Goal: Download file/media

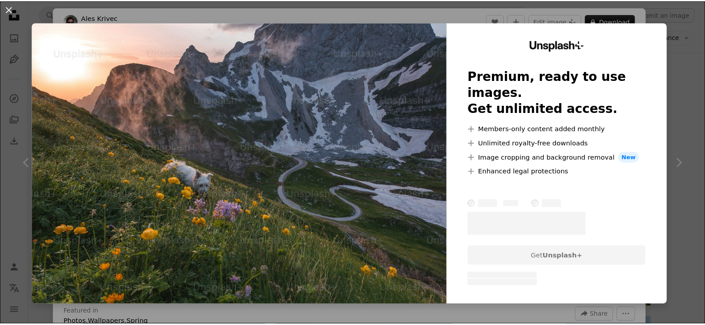
scroll to position [623, 0]
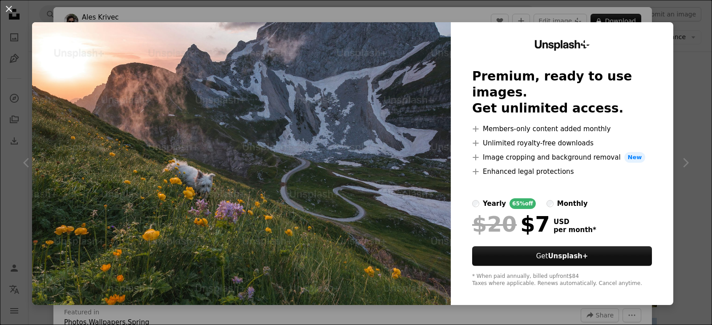
click at [663, 31] on div "Unsplash+ Premium, ready to use images. Get unlimited access. A plus sign Membe…" at bounding box center [562, 163] width 223 height 283
click at [674, 16] on div "An X shape Unsplash+ Premium, ready to use images. Get unlimited access. A plus…" at bounding box center [356, 162] width 712 height 325
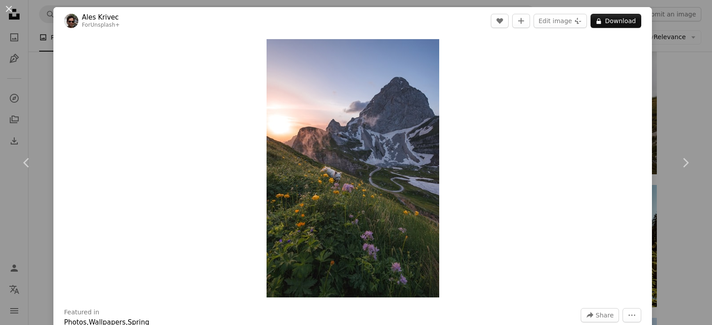
click at [673, 16] on div "An X shape Chevron left Chevron right Ales Krivec For Unsplash+ A heart A plus …" at bounding box center [356, 162] width 712 height 325
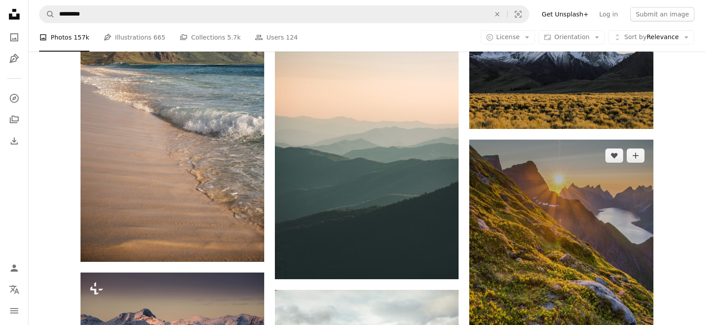
scroll to position [1024, 0]
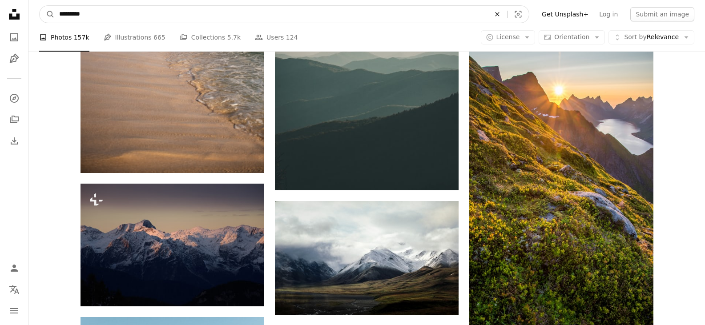
click at [507, 10] on button "An X shape" at bounding box center [498, 14] width 20 height 17
type input "**********"
click button "A magnifying glass" at bounding box center [47, 14] width 15 height 17
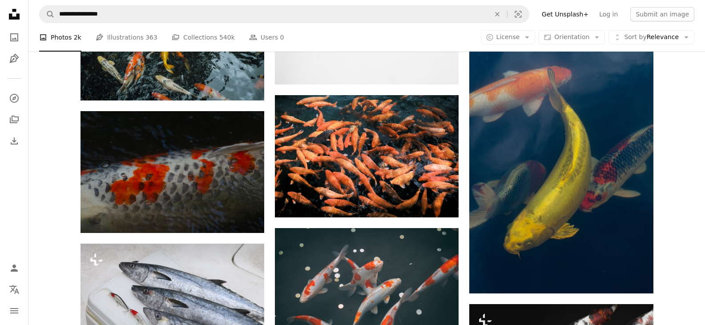
scroll to position [668, 0]
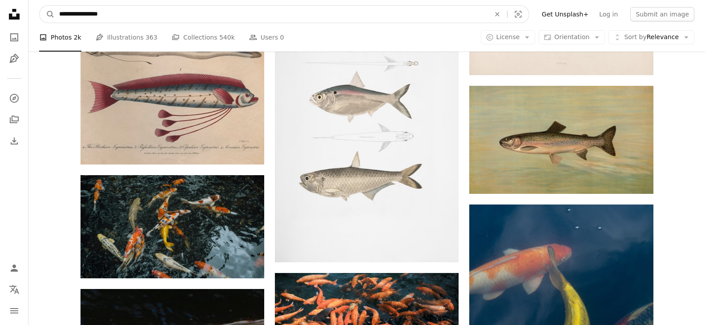
click at [234, 6] on input "**********" at bounding box center [271, 14] width 433 height 17
type input "******"
click button "A magnifying glass" at bounding box center [47, 14] width 15 height 17
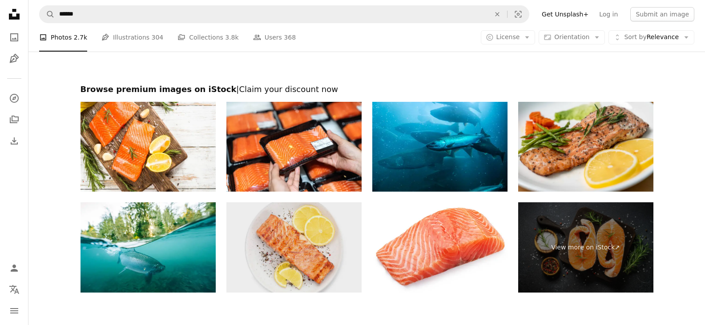
scroll to position [1792, 0]
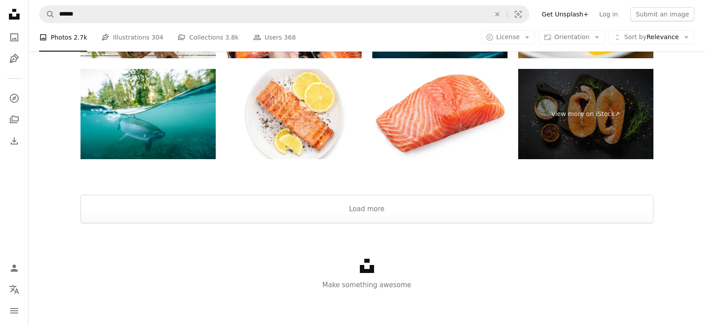
click at [301, 193] on div at bounding box center [366, 184] width 677 height 21
click at [300, 199] on button "Load more" at bounding box center [367, 209] width 573 height 28
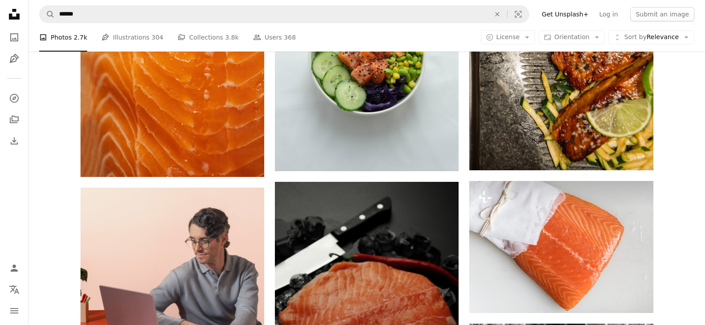
scroll to position [2548, 0]
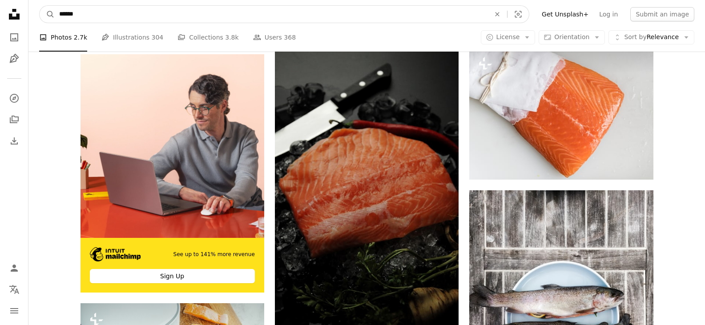
click at [138, 14] on input "******" at bounding box center [271, 14] width 433 height 17
type input "**********"
click button "A magnifying glass" at bounding box center [47, 14] width 15 height 17
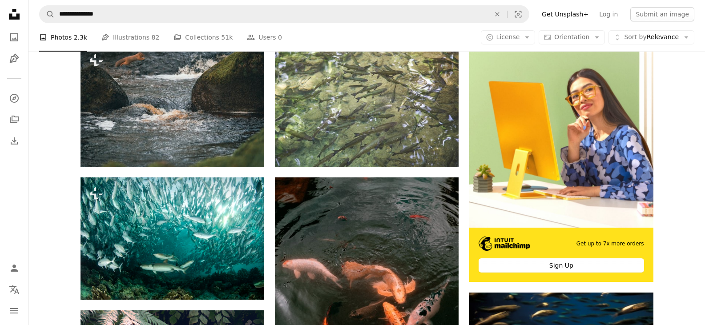
scroll to position [134, 0]
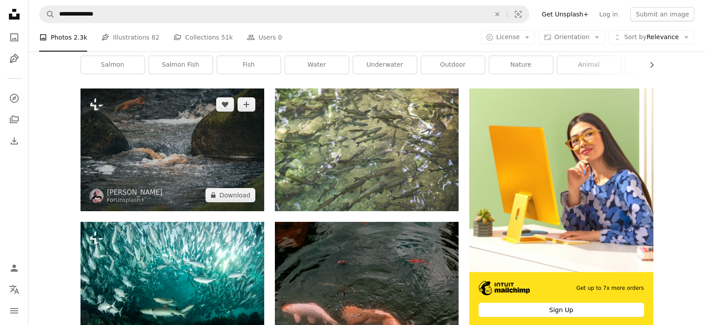
click at [179, 134] on img at bounding box center [173, 150] width 184 height 122
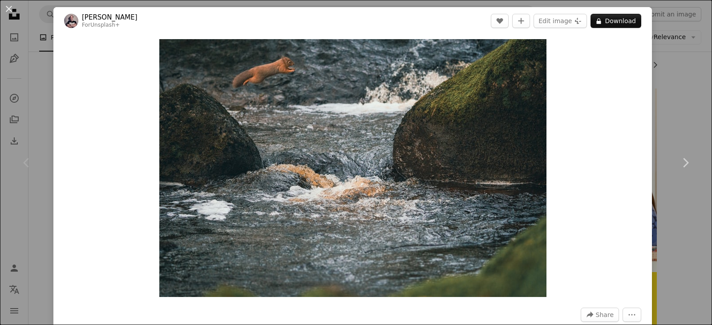
click at [656, 49] on div "An X shape Chevron left Chevron right Jonny Gios For Unsplash+ A heart A plus s…" at bounding box center [356, 162] width 712 height 325
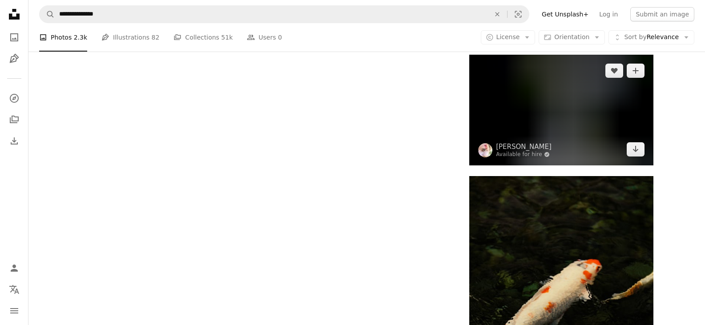
scroll to position [1291, 0]
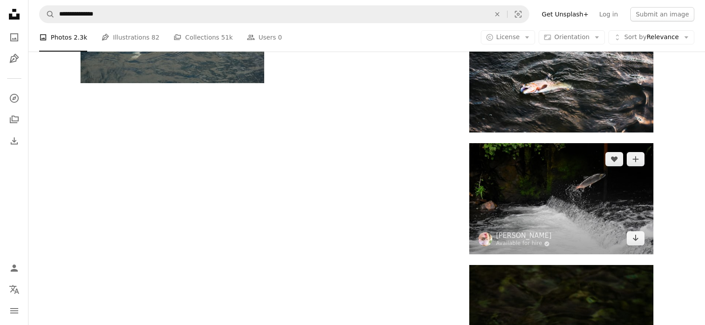
click at [547, 188] on img at bounding box center [562, 198] width 184 height 111
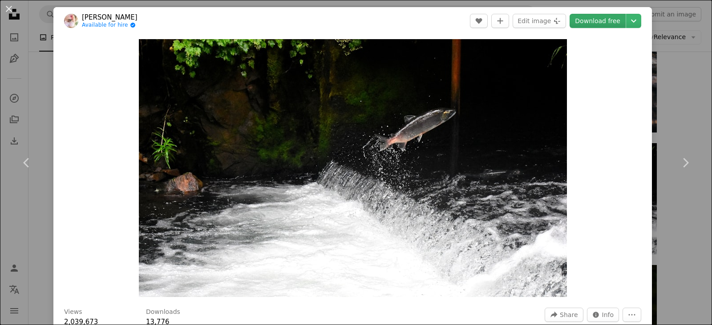
click at [584, 21] on link "Download free" at bounding box center [598, 21] width 56 height 14
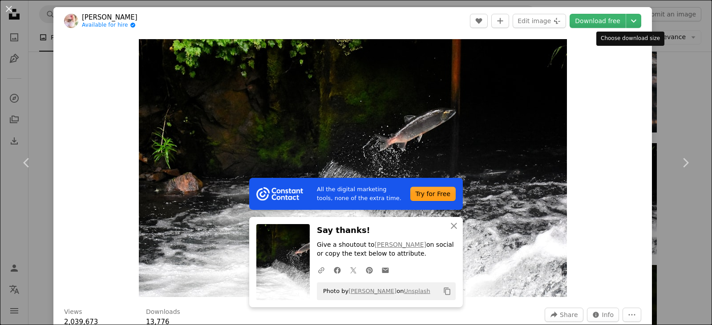
click at [657, 32] on div "Choose download size" at bounding box center [630, 39] width 68 height 14
click at [665, 38] on div "An X shape Chevron left Chevron right All the digital marketing tools, none of …" at bounding box center [356, 162] width 712 height 325
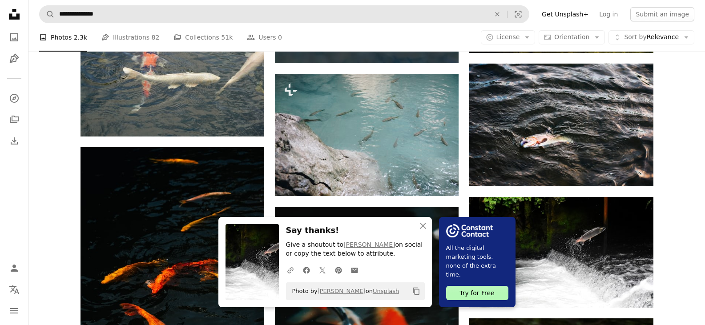
scroll to position [1202, 0]
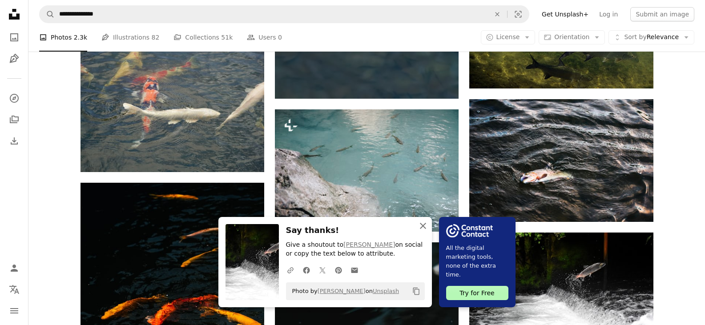
click at [416, 222] on button "An X shape Close" at bounding box center [423, 226] width 18 height 18
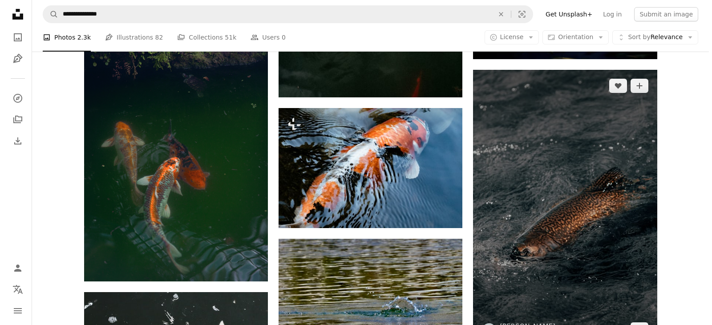
scroll to position [668, 0]
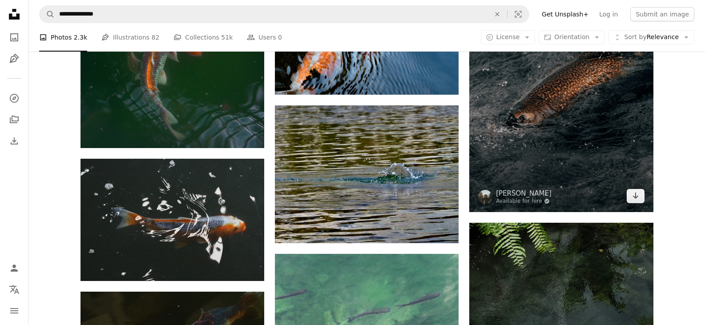
click at [527, 135] on img at bounding box center [562, 74] width 184 height 276
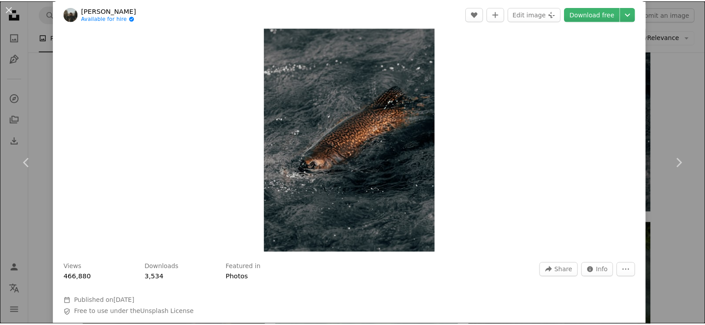
scroll to position [89, 0]
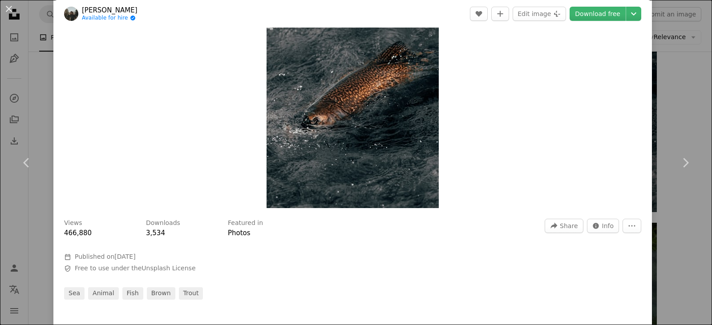
click at [677, 64] on div "An X shape Chevron left Chevron right gaspar zaldo Available for hire A checkma…" at bounding box center [356, 162] width 712 height 325
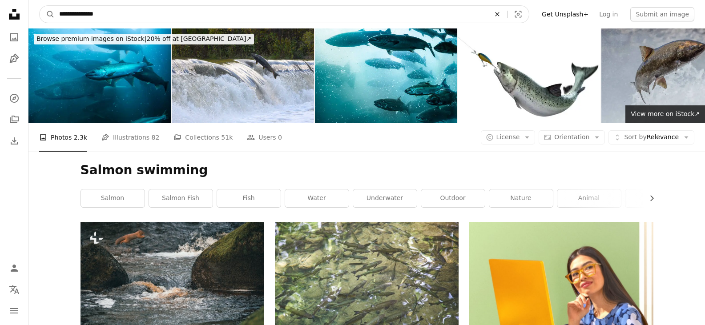
click at [499, 12] on icon "Find visuals sitewide" at bounding box center [497, 14] width 4 height 4
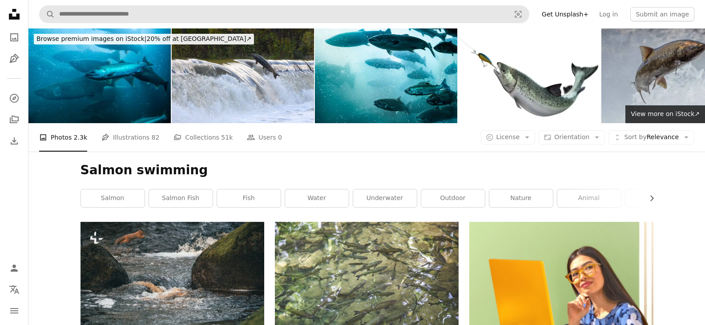
click at [645, 173] on h1 "Salmon swimming" at bounding box center [367, 170] width 573 height 16
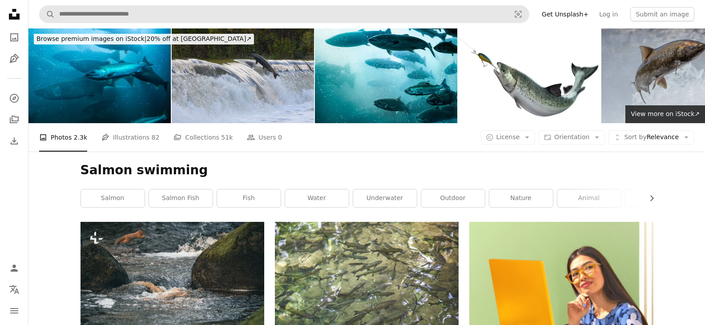
click at [261, 87] on img at bounding box center [243, 75] width 142 height 95
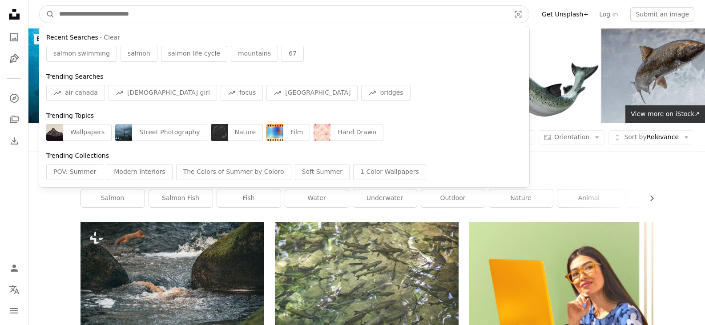
click at [364, 10] on input "Find visuals sitewide" at bounding box center [281, 14] width 453 height 17
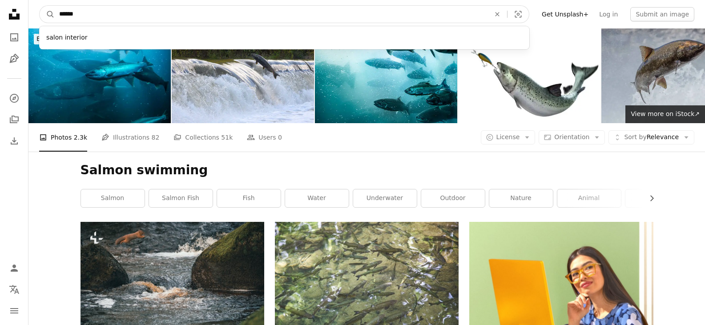
type input "******"
click at [40, 6] on button "A magnifying glass" at bounding box center [47, 14] width 15 height 17
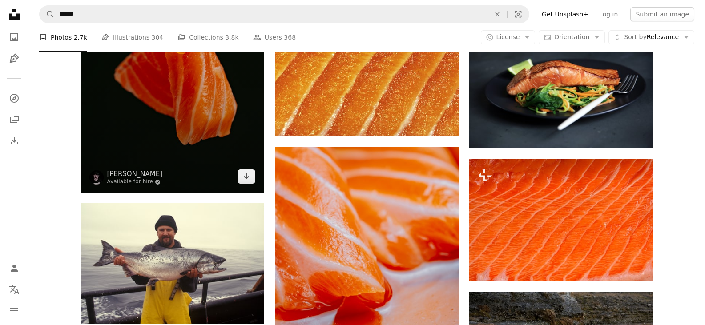
scroll to position [534, 0]
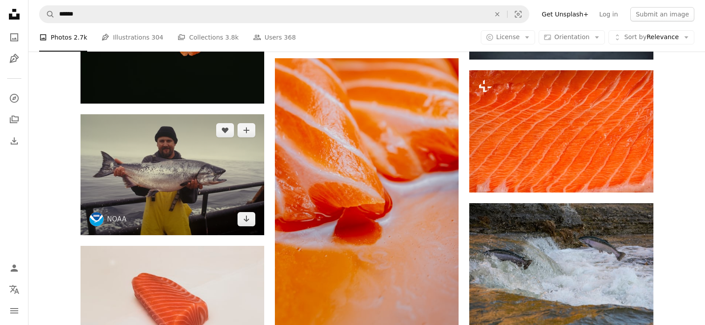
click at [190, 160] on img at bounding box center [173, 174] width 184 height 121
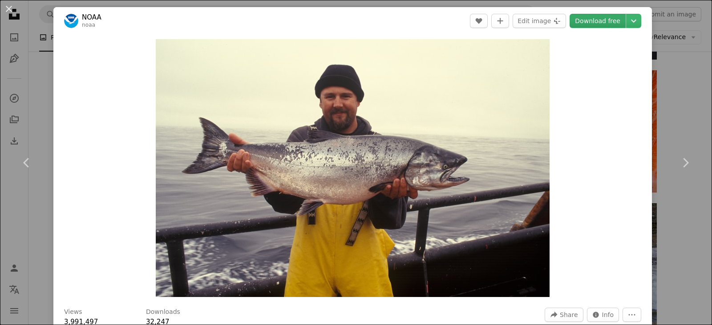
click at [567, 22] on div "A heart A plus sign Edit image Plus sign for Unsplash+ Download free Chevron do…" at bounding box center [555, 21] width 171 height 14
click at [653, 50] on div "An X shape Chevron left Chevron right NOAA noaa A heart A plus sign Edit image …" at bounding box center [356, 162] width 712 height 325
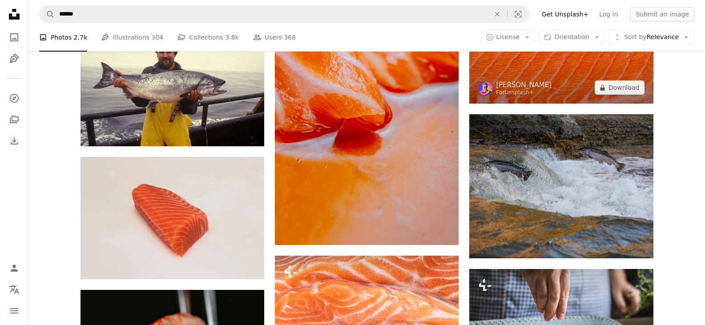
scroll to position [534, 0]
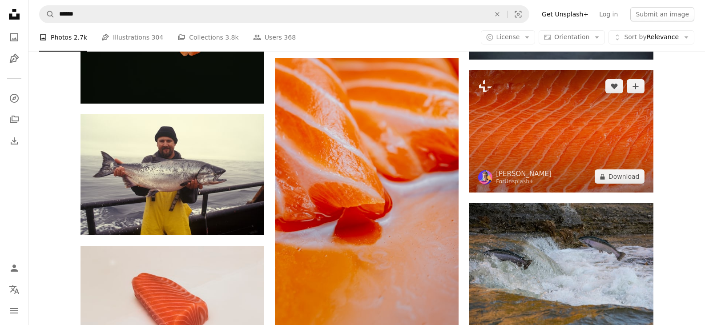
click at [584, 109] on img at bounding box center [562, 131] width 184 height 122
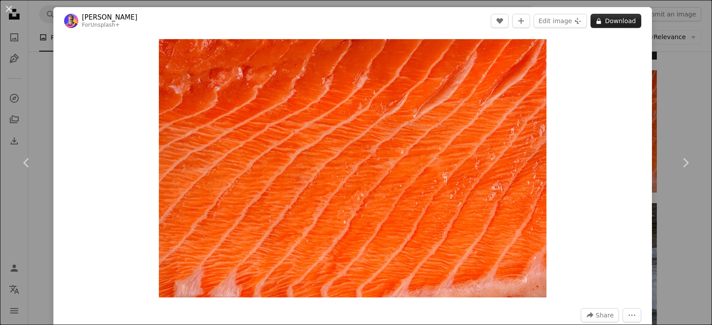
click at [609, 24] on button "A lock Download" at bounding box center [616, 21] width 51 height 14
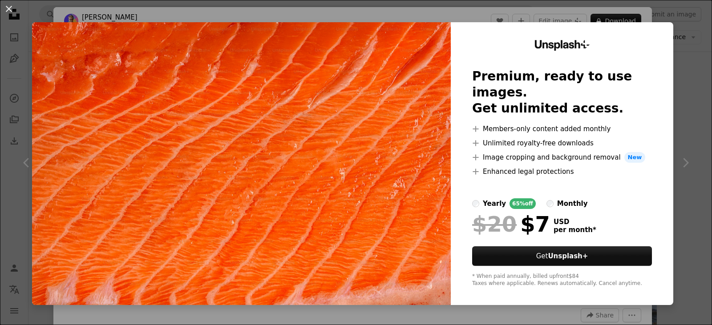
click at [676, 28] on div "An X shape Unsplash+ Premium, ready to use images. Get unlimited access. A plus…" at bounding box center [356, 162] width 712 height 325
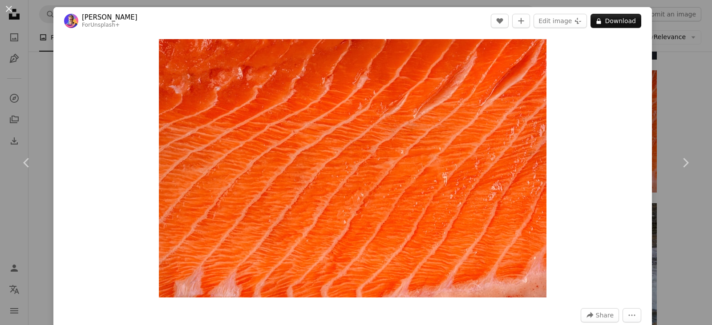
click at [666, 25] on div "An X shape Chevron left Chevron right Joanna Stołowicz For Unsplash+ A heart A …" at bounding box center [356, 162] width 712 height 325
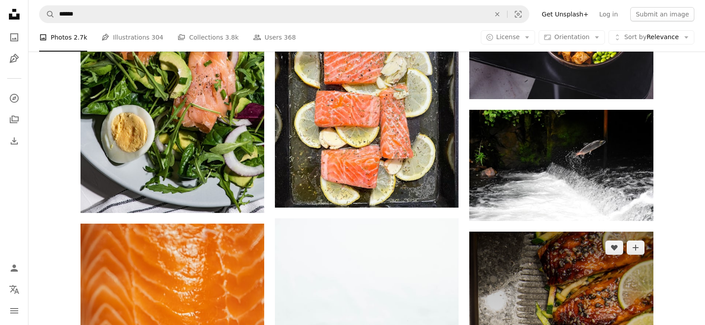
scroll to position [2270, 0]
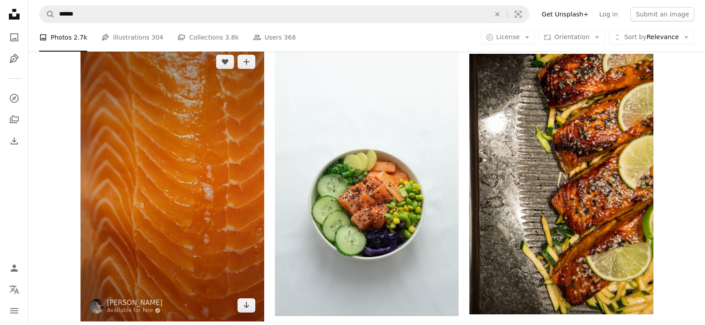
click at [203, 126] on img at bounding box center [173, 184] width 184 height 276
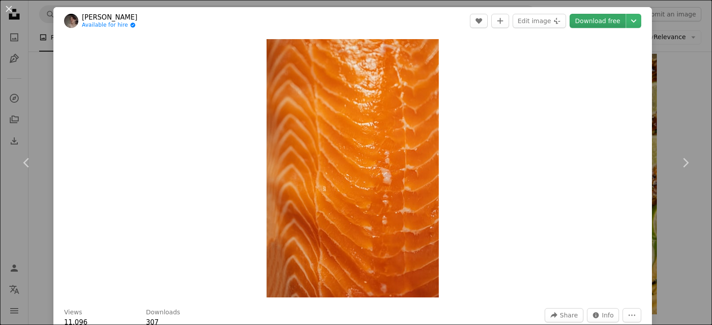
click at [599, 23] on link "Download free" at bounding box center [598, 21] width 56 height 14
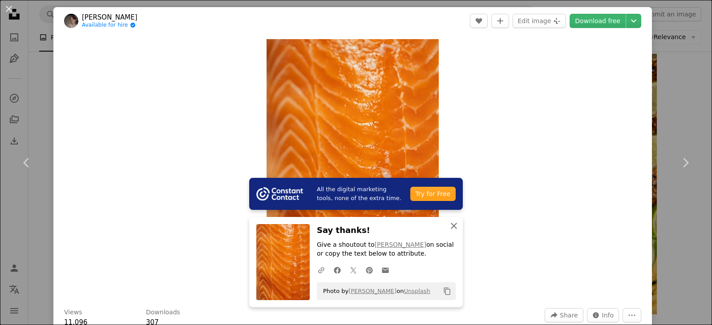
click at [450, 228] on icon "An X shape" at bounding box center [454, 226] width 11 height 11
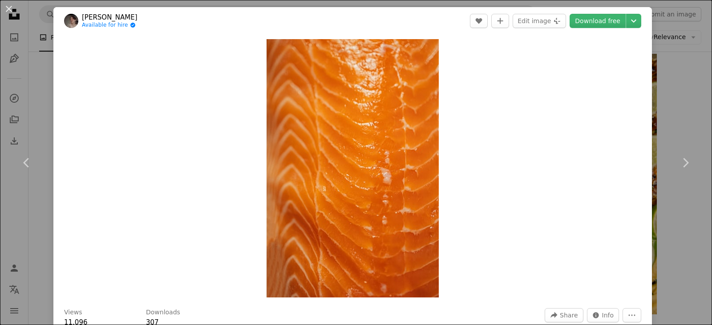
click at [500, 99] on div "Zoom in" at bounding box center [352, 169] width 599 height 268
click at [657, 83] on div "An X shape Chevron left Chevron right Anna Bratiychuk Available for hire A chec…" at bounding box center [356, 162] width 712 height 325
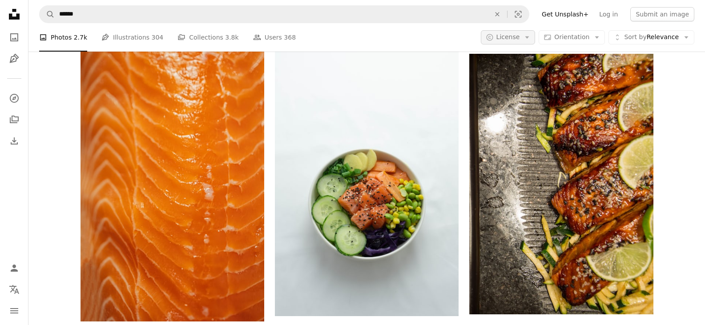
scroll to position [2226, 0]
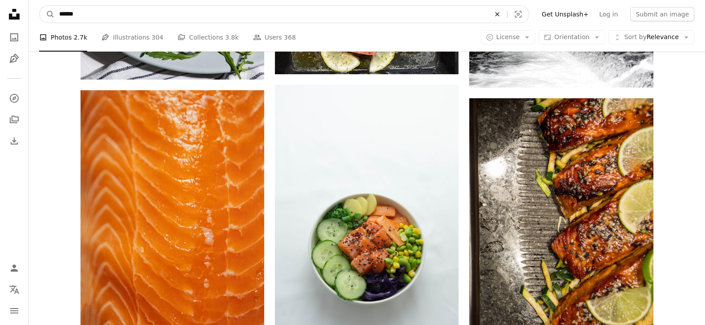
click at [507, 18] on button "An X shape" at bounding box center [498, 14] width 20 height 17
type input "*****"
click at [40, 6] on button "A magnifying glass" at bounding box center [47, 14] width 15 height 17
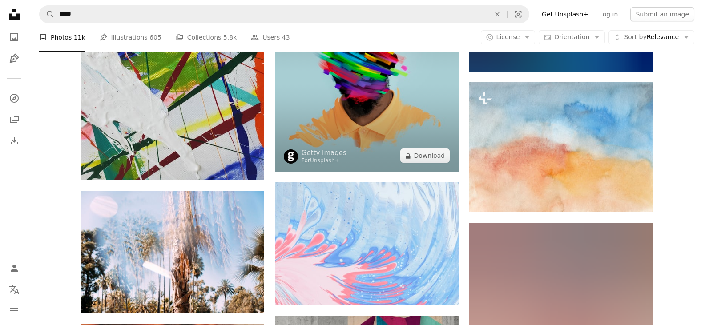
scroll to position [567, 0]
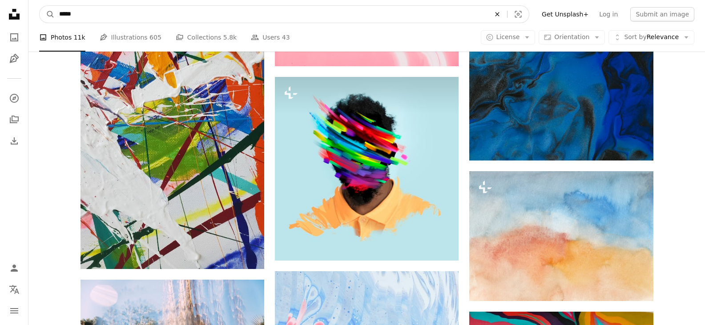
click at [505, 16] on icon "An X shape" at bounding box center [498, 14] width 20 height 7
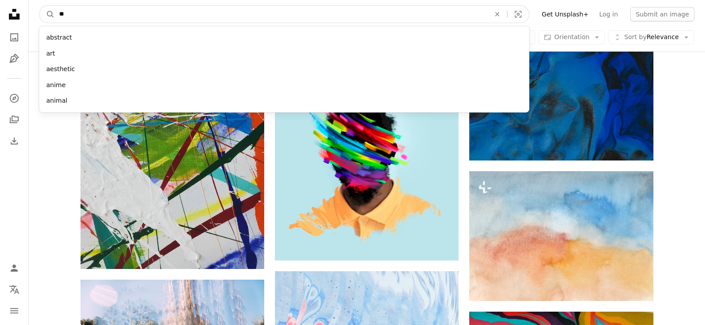
type input "***"
click button "A magnifying glass" at bounding box center [47, 14] width 15 height 17
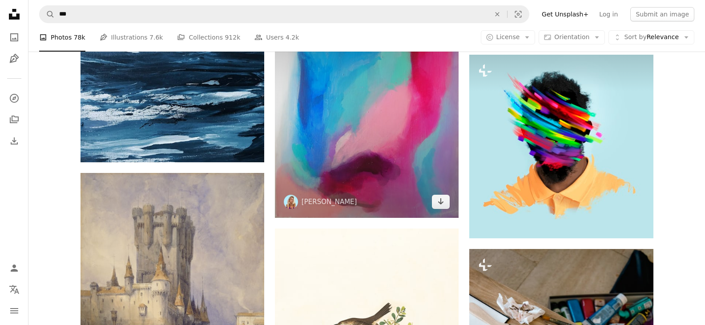
scroll to position [712, 0]
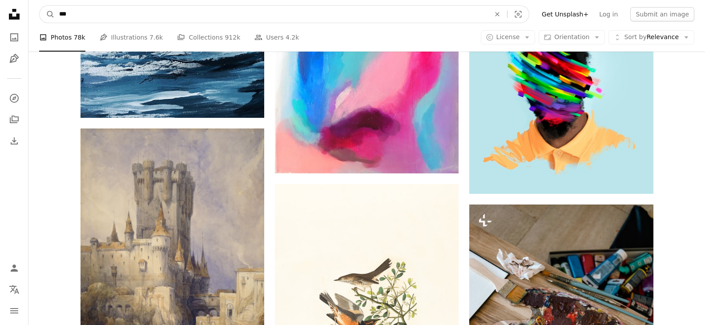
click at [507, 12] on icon "An X shape" at bounding box center [498, 14] width 20 height 7
type input "**********"
click at [40, 6] on button "A magnifying glass" at bounding box center [47, 14] width 15 height 17
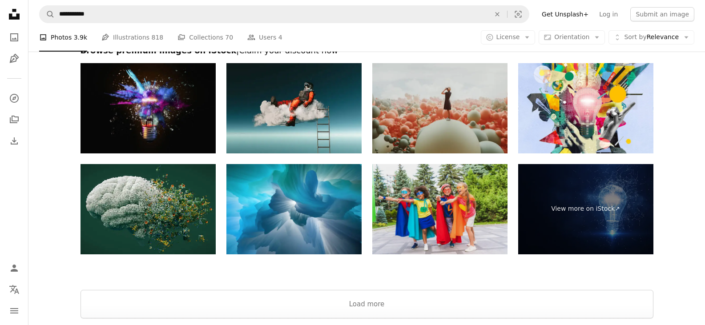
scroll to position [1691, 0]
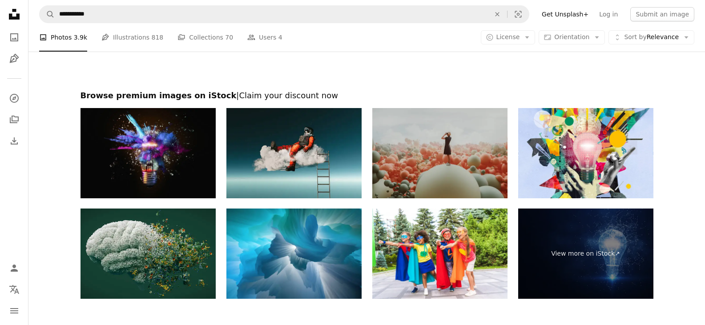
click at [406, 160] on img at bounding box center [440, 153] width 135 height 90
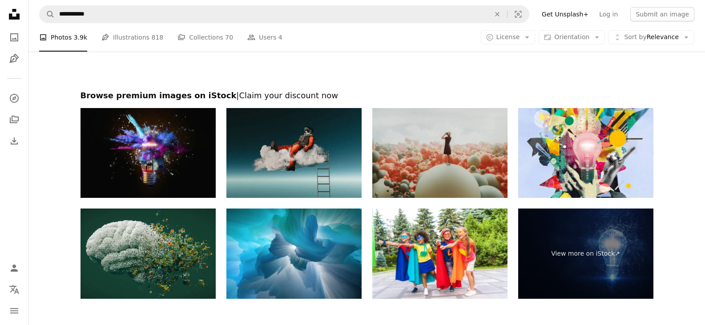
drag, startPoint x: 287, startPoint y: 153, endPoint x: 242, endPoint y: 163, distance: 46.4
click at [242, 163] on img at bounding box center [294, 153] width 135 height 90
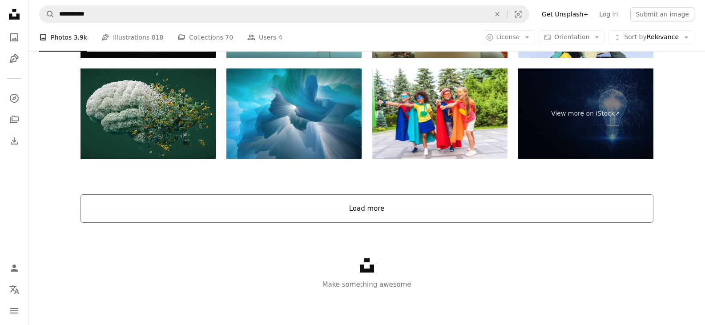
click at [369, 195] on button "Load more" at bounding box center [367, 209] width 573 height 28
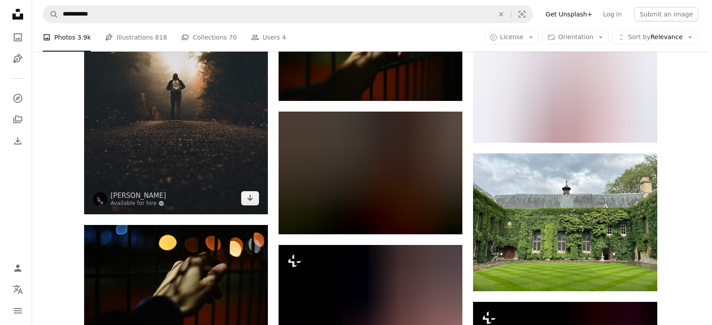
scroll to position [2455, 0]
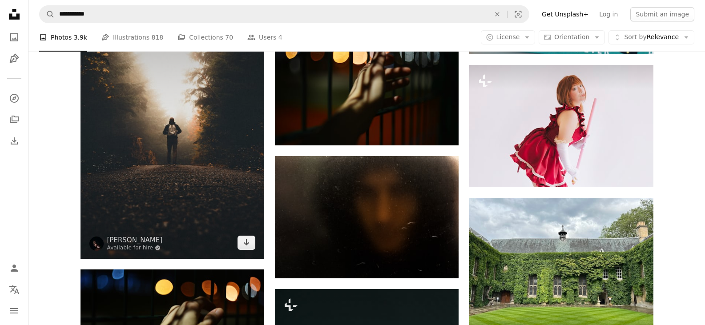
click at [208, 139] on img at bounding box center [173, 121] width 184 height 276
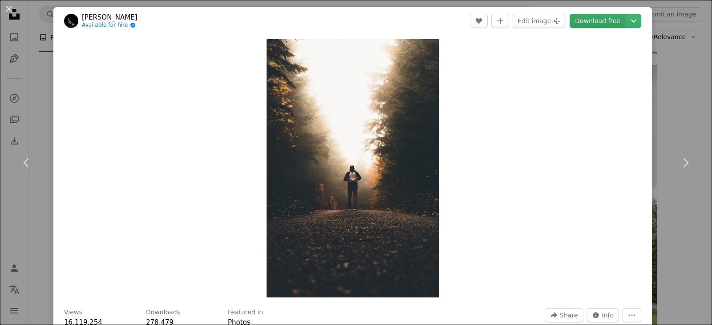
click at [589, 15] on link "Download free" at bounding box center [598, 21] width 56 height 14
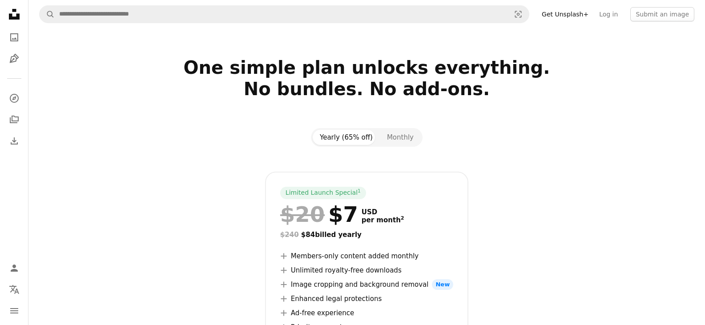
scroll to position [89, 0]
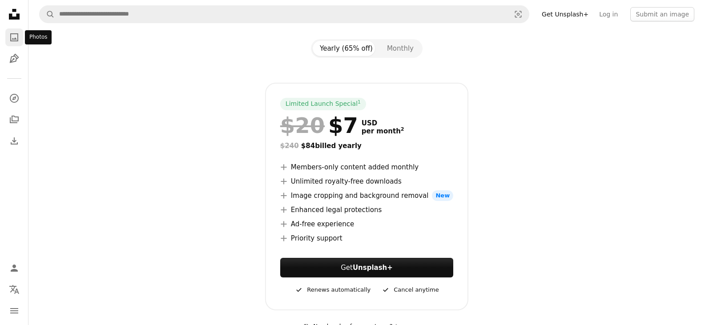
click at [15, 35] on icon "A photo" at bounding box center [14, 37] width 11 height 11
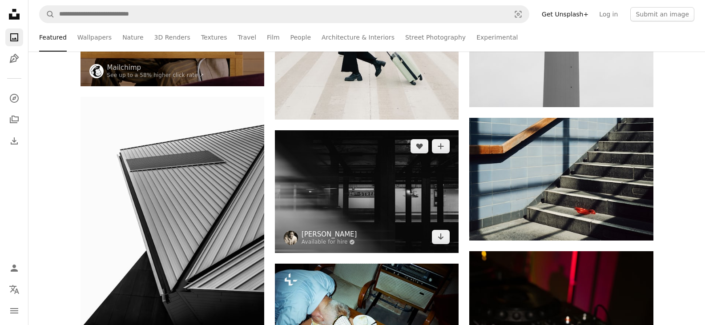
scroll to position [5875, 0]
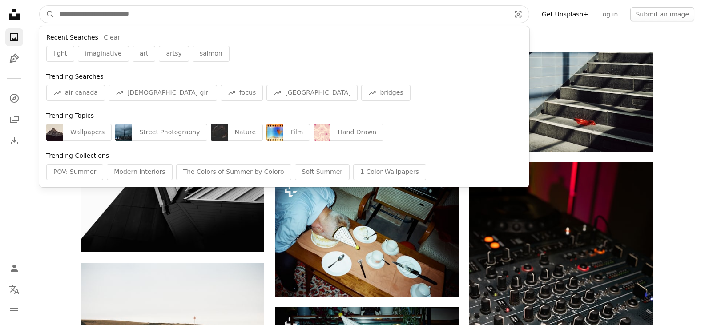
click at [227, 13] on input "Find visuals sitewide" at bounding box center [281, 14] width 453 height 17
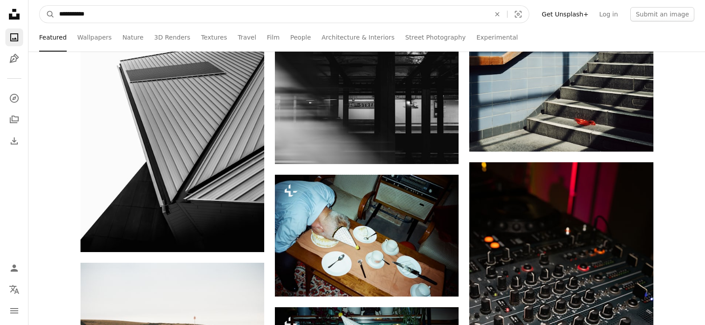
type input "**********"
click button "A magnifying glass" at bounding box center [47, 14] width 15 height 17
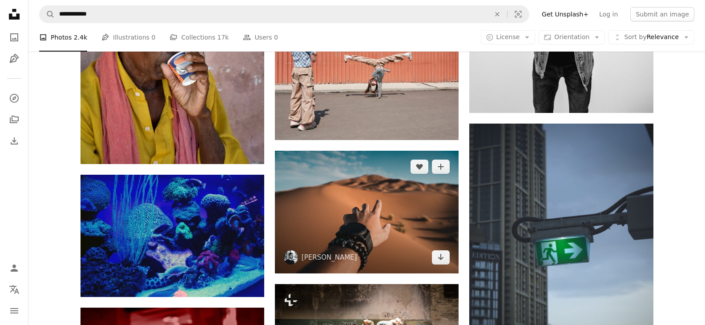
scroll to position [935, 0]
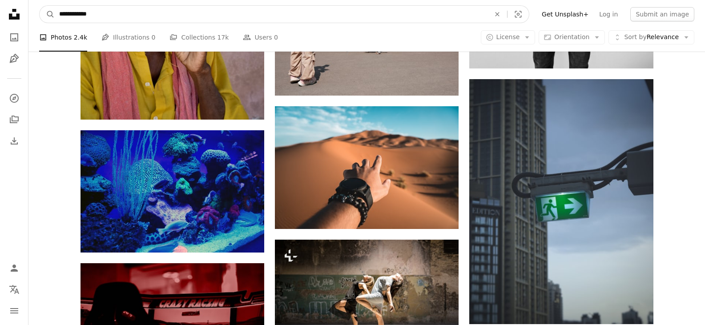
click at [319, 18] on input "**********" at bounding box center [271, 14] width 433 height 17
click at [507, 15] on icon "An X shape" at bounding box center [498, 14] width 20 height 7
type input "********"
click button "A magnifying glass" at bounding box center [47, 14] width 15 height 17
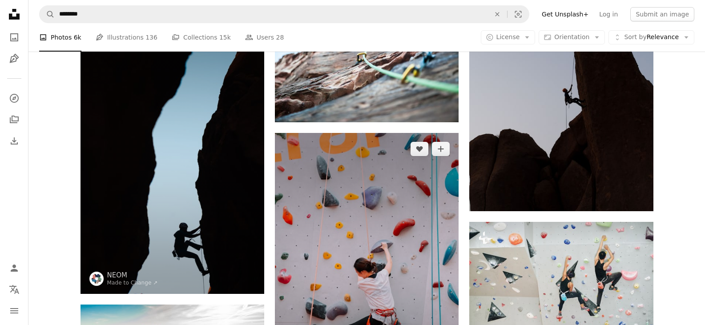
scroll to position [712, 0]
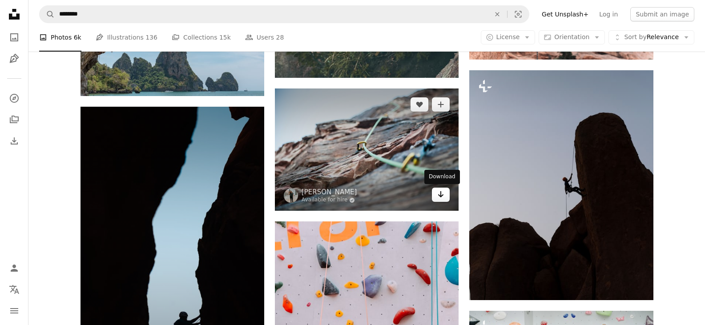
click at [439, 194] on icon "Arrow pointing down" at bounding box center [441, 194] width 7 height 11
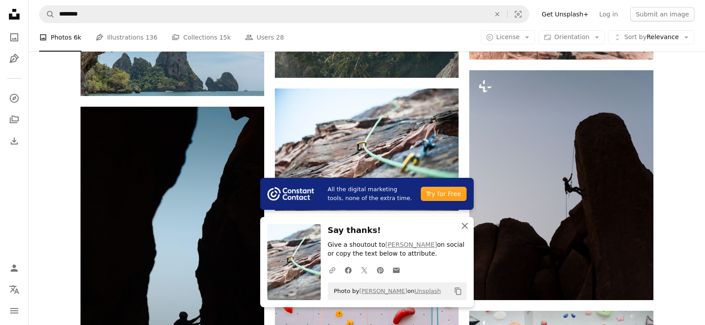
click at [462, 225] on icon "An X shape" at bounding box center [465, 226] width 11 height 11
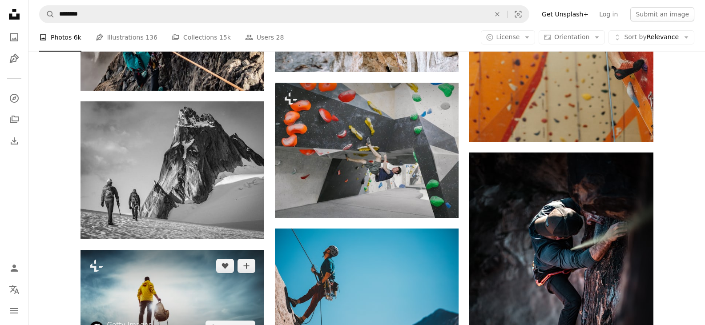
scroll to position [1647, 0]
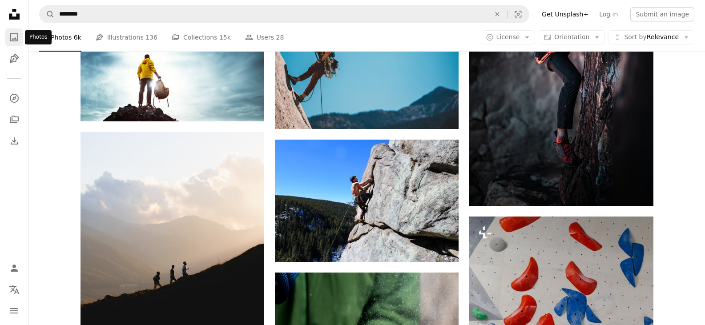
click at [21, 35] on link "A photo" at bounding box center [14, 37] width 18 height 18
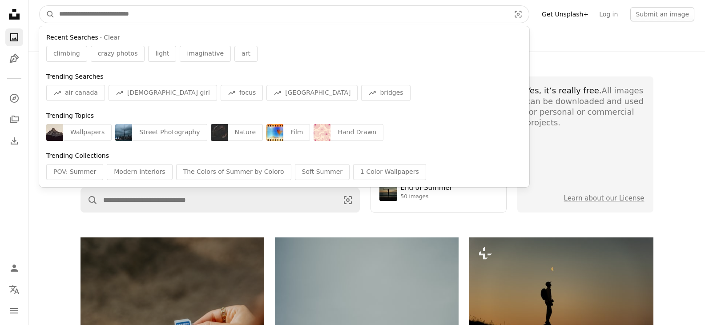
click at [288, 8] on input "Find visuals sitewide" at bounding box center [281, 14] width 453 height 17
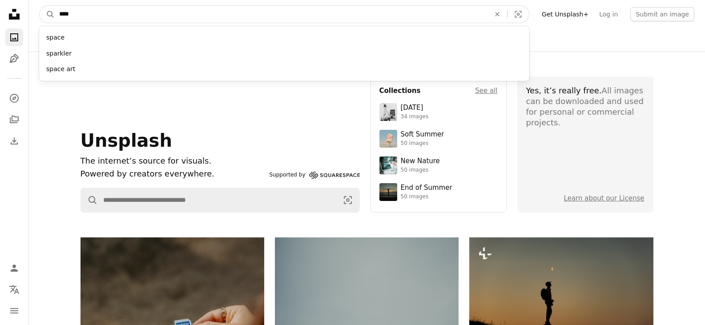
type input "*****"
click button "A magnifying glass" at bounding box center [47, 14] width 15 height 17
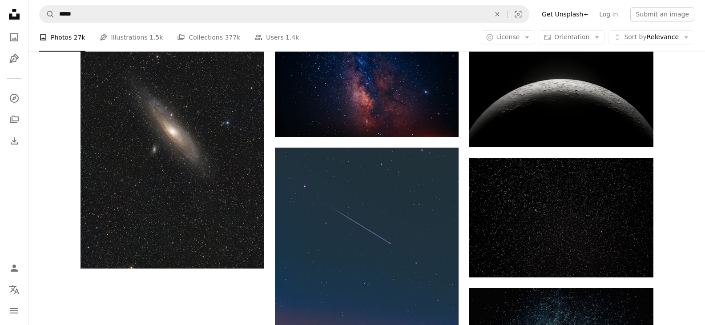
scroll to position [1117, 0]
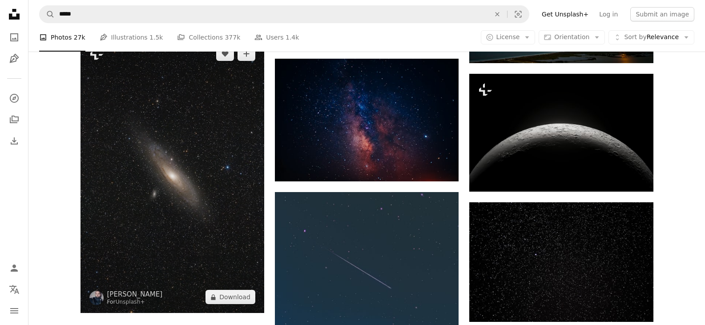
click at [206, 220] on img at bounding box center [173, 176] width 184 height 276
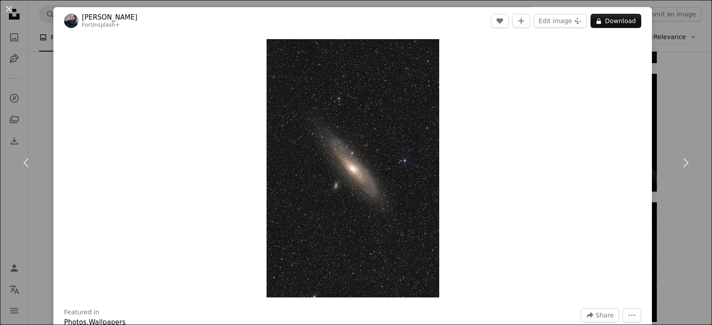
click at [687, 109] on div "An X shape Chevron left Chevron right Neven Krcmarek For Unsplash+ A heart A pl…" at bounding box center [356, 162] width 712 height 325
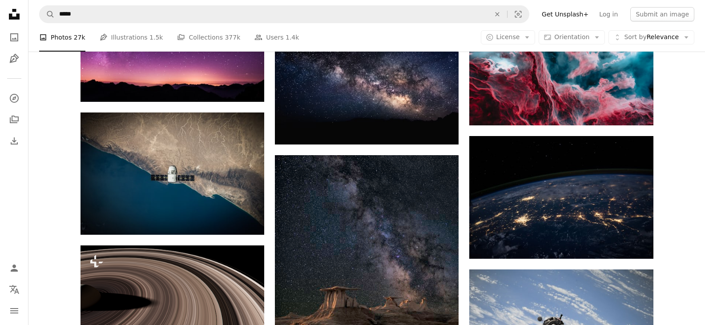
scroll to position [1963, 0]
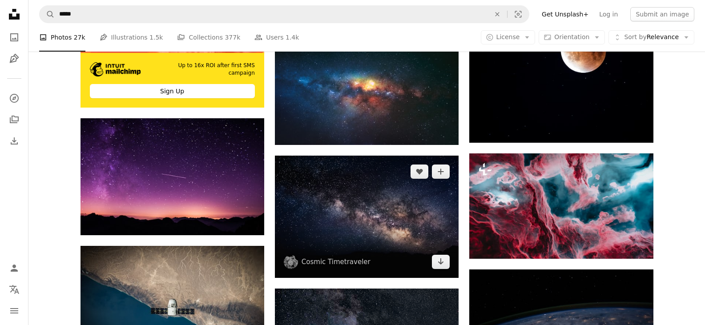
click at [416, 196] on img at bounding box center [367, 217] width 184 height 122
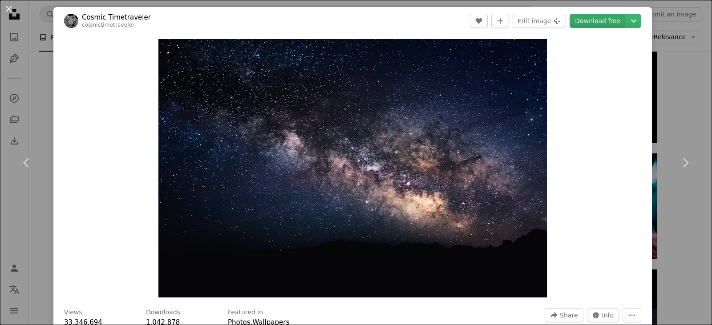
click at [580, 18] on link "Download free" at bounding box center [598, 21] width 56 height 14
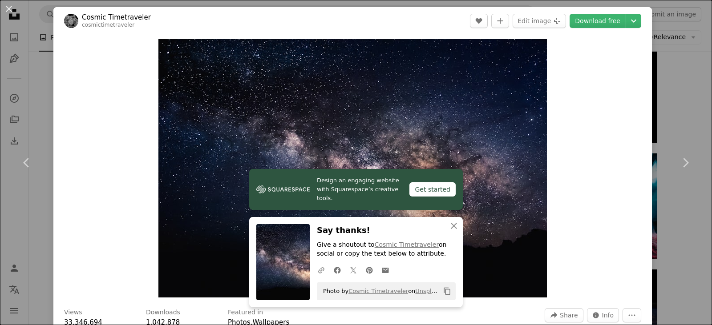
drag, startPoint x: 651, startPoint y: 103, endPoint x: 669, endPoint y: 67, distance: 40.2
click at [653, 89] on div "An X shape Chevron left Chevron right Design an engaging website with Squarespa…" at bounding box center [356, 162] width 712 height 325
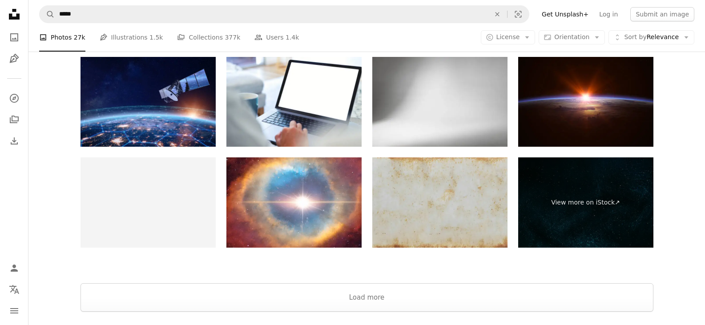
scroll to position [4322, 0]
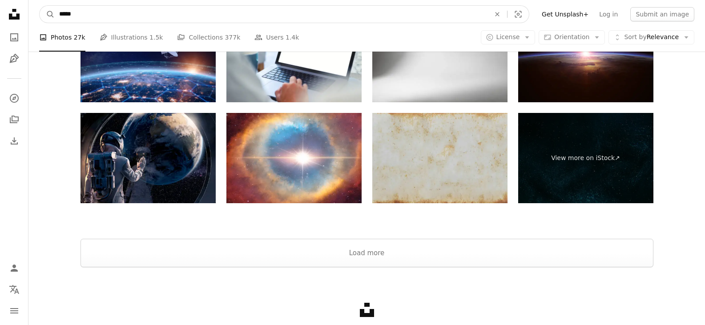
click at [127, 12] on input "*****" at bounding box center [271, 14] width 433 height 17
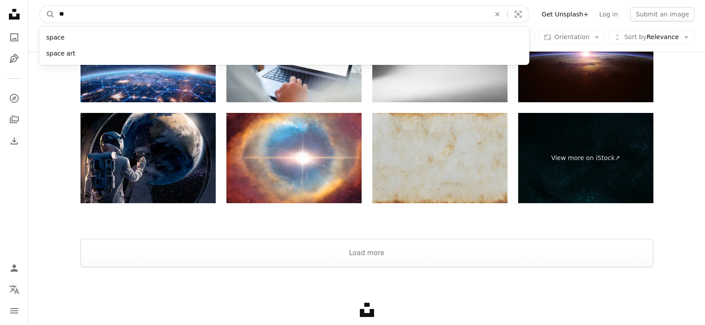
type input "*"
type input "******"
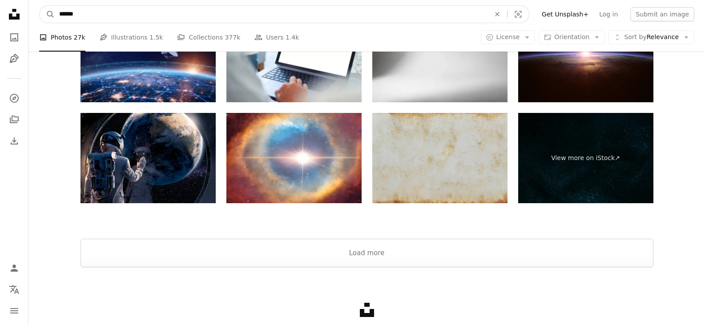
click button "A magnifying glass" at bounding box center [47, 14] width 15 height 17
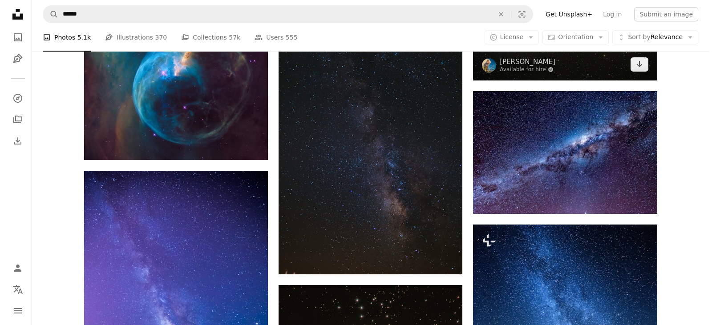
scroll to position [513, 0]
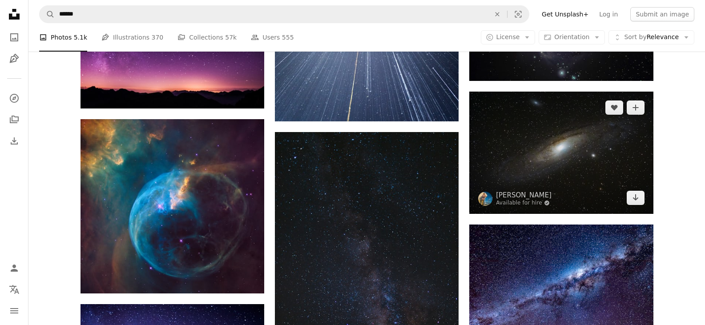
click at [513, 142] on img at bounding box center [562, 153] width 184 height 122
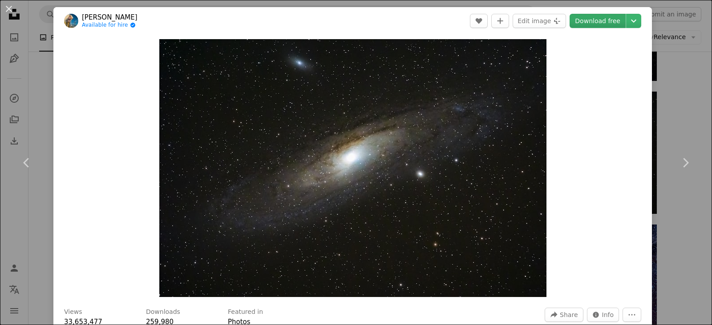
click at [593, 19] on link "Download free" at bounding box center [598, 21] width 56 height 14
